Goal: Task Accomplishment & Management: Manage account settings

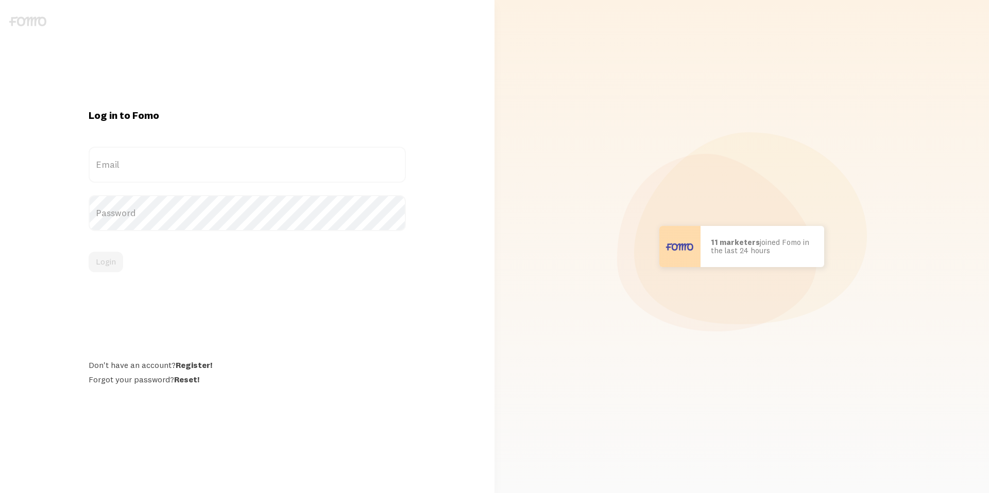
click at [164, 176] on label "Email" at bounding box center [247, 165] width 317 height 36
click at [164, 176] on input "Email" at bounding box center [247, 165] width 317 height 36
click at [157, 175] on div "Email" at bounding box center [247, 165] width 317 height 36
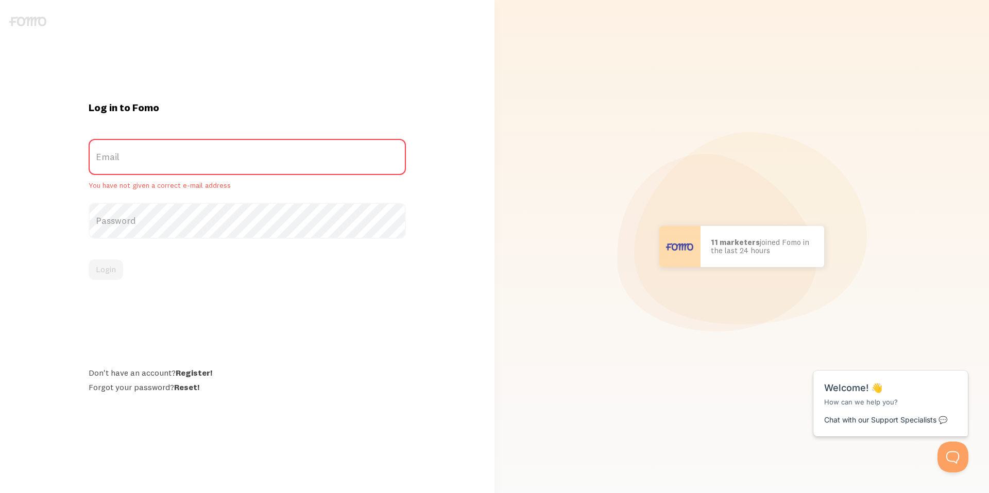
click at [135, 151] on label "Email" at bounding box center [247, 157] width 317 height 36
click at [135, 151] on input "Email" at bounding box center [247, 157] width 317 height 36
click at [110, 159] on label "Email" at bounding box center [247, 157] width 317 height 36
click at [110, 159] on input "Email" at bounding box center [247, 157] width 317 height 36
paste input "[EMAIL_ADDRESS][DOMAIN_NAME]"
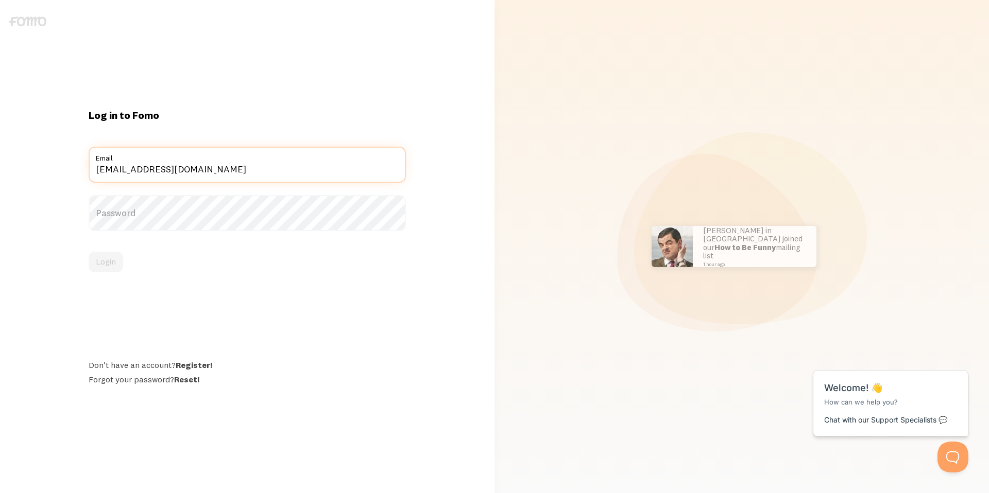
type input "[EMAIL_ADDRESS][DOMAIN_NAME]"
click at [263, 206] on label "Password" at bounding box center [247, 213] width 317 height 36
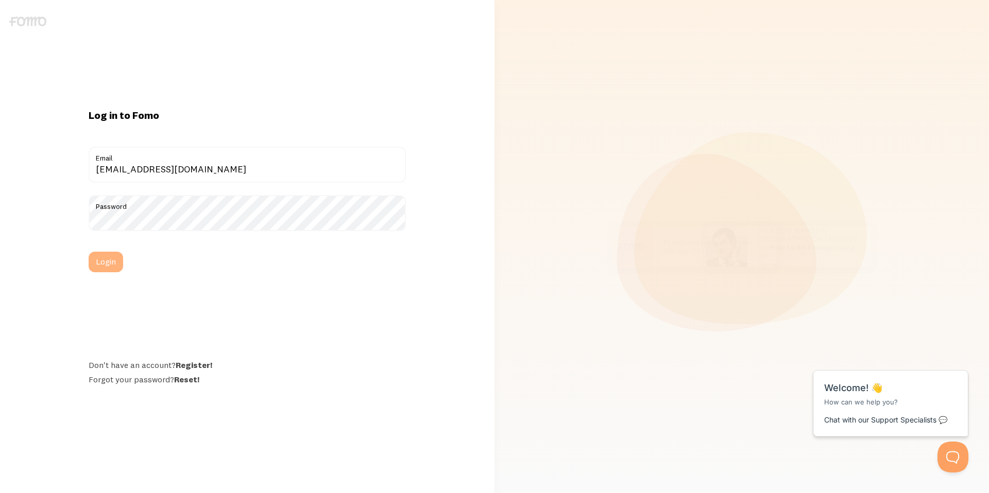
click at [115, 257] on button "Login" at bounding box center [106, 262] width 35 height 21
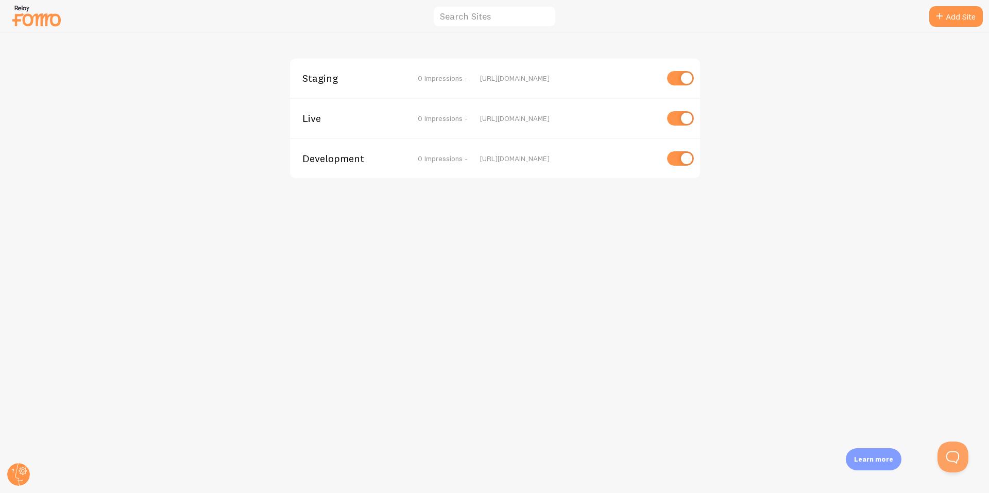
click at [33, 23] on img at bounding box center [36, 16] width 51 height 26
click at [29, 17] on img at bounding box center [36, 16] width 51 height 26
click at [21, 475] on circle at bounding box center [18, 474] width 23 height 23
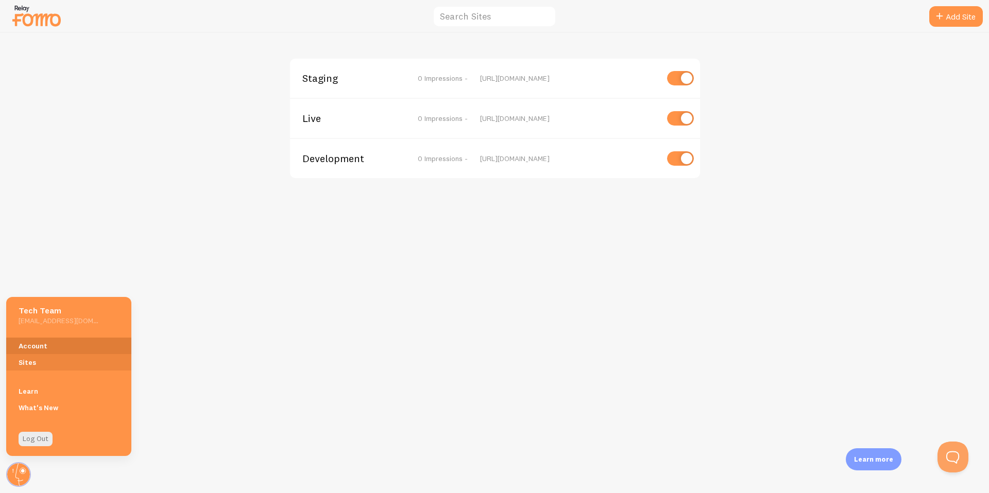
click at [29, 345] on link "Account" at bounding box center [68, 346] width 125 height 16
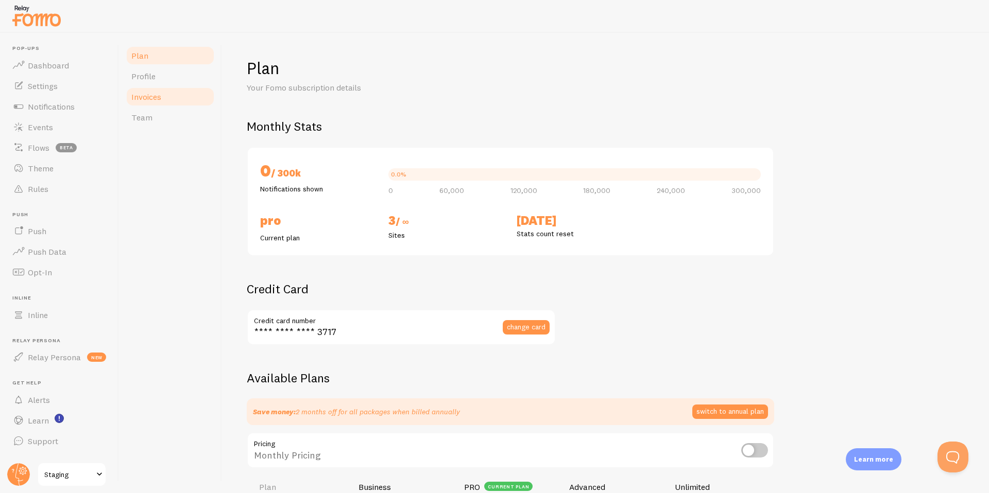
click at [152, 105] on link "Invoices" at bounding box center [170, 97] width 90 height 21
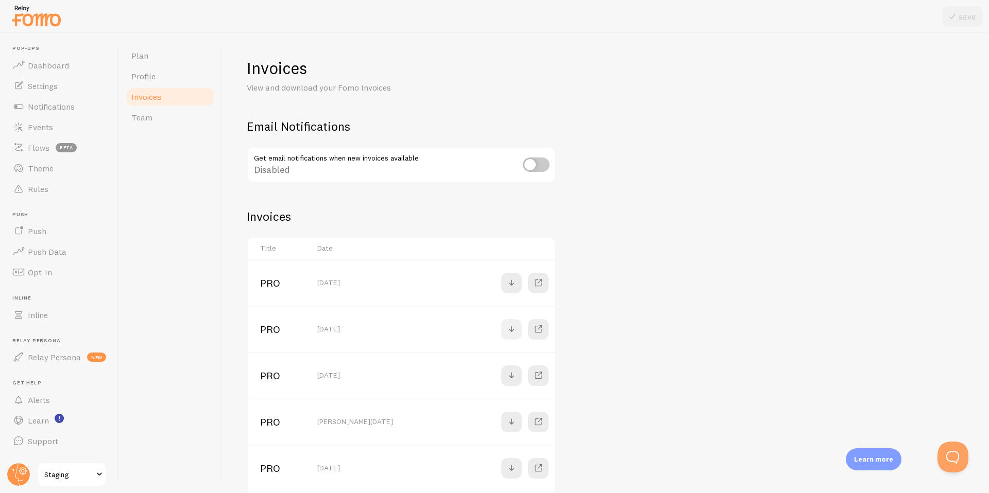
click at [515, 328] on span at bounding box center [511, 329] width 12 height 12
click at [538, 326] on span at bounding box center [538, 329] width 12 height 12
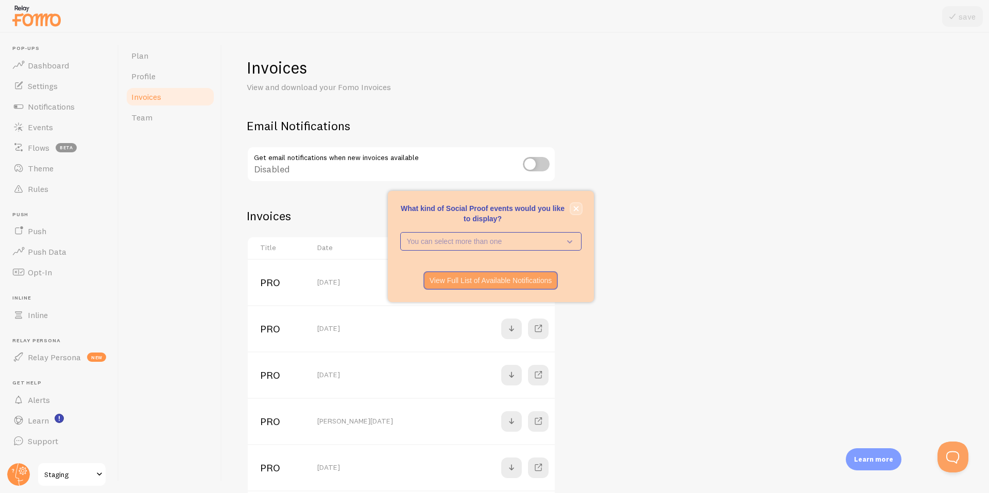
click at [577, 208] on icon "close," at bounding box center [576, 209] width 6 height 6
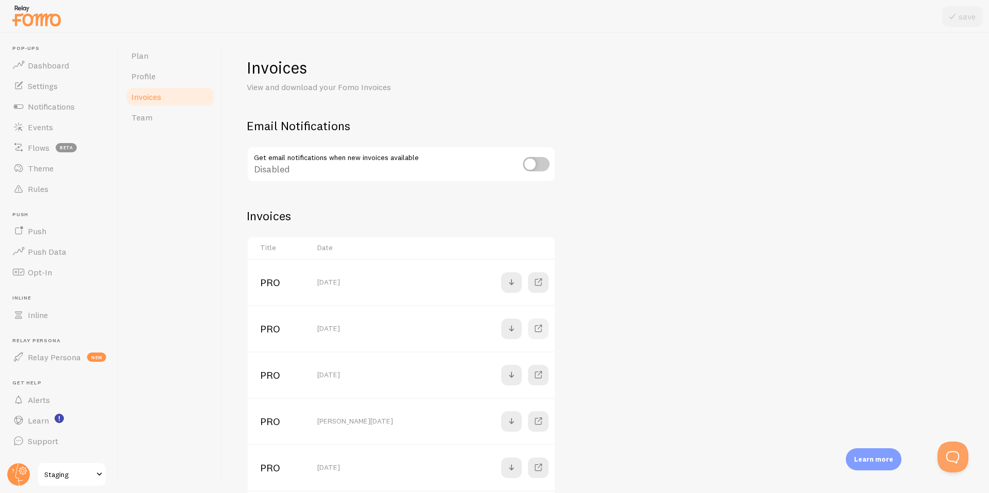
click at [546, 328] on link at bounding box center [538, 329] width 21 height 21
